Goal: Find specific page/section: Find specific page/section

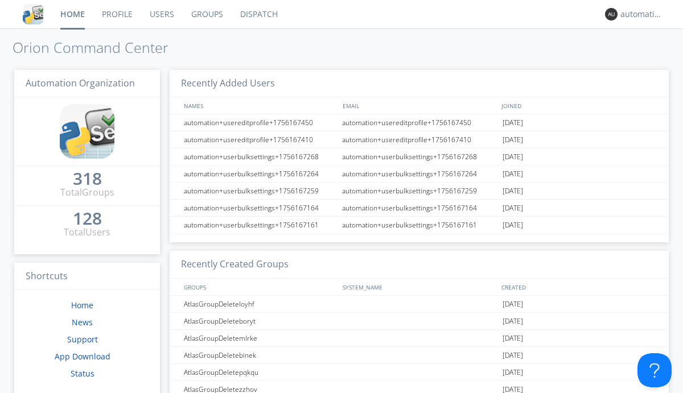
click at [258, 14] on link "Dispatch" at bounding box center [259, 14] width 55 height 28
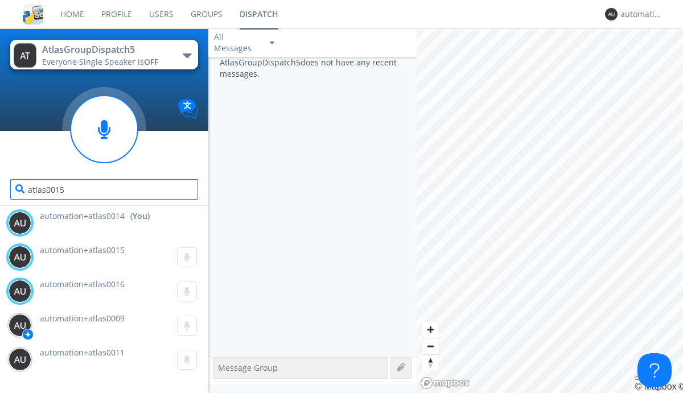
type input "atlas0015"
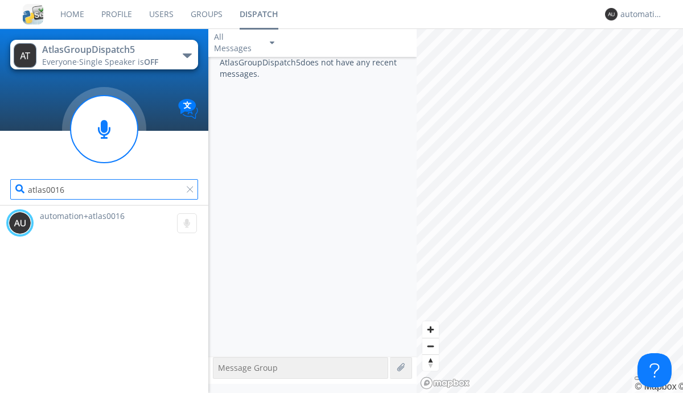
type input "atlas0016"
click at [638, 14] on div "automation+atlas0014" at bounding box center [641, 14] width 43 height 11
